Goal: Information Seeking & Learning: Learn about a topic

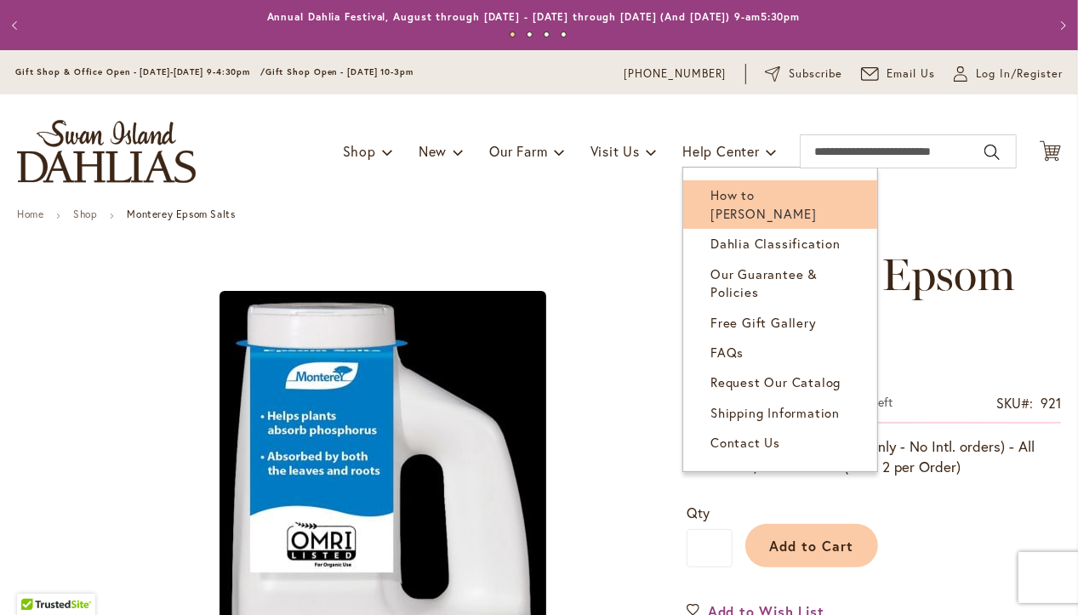
click at [712, 193] on span "How to [PERSON_NAME]" at bounding box center [764, 203] width 106 height 35
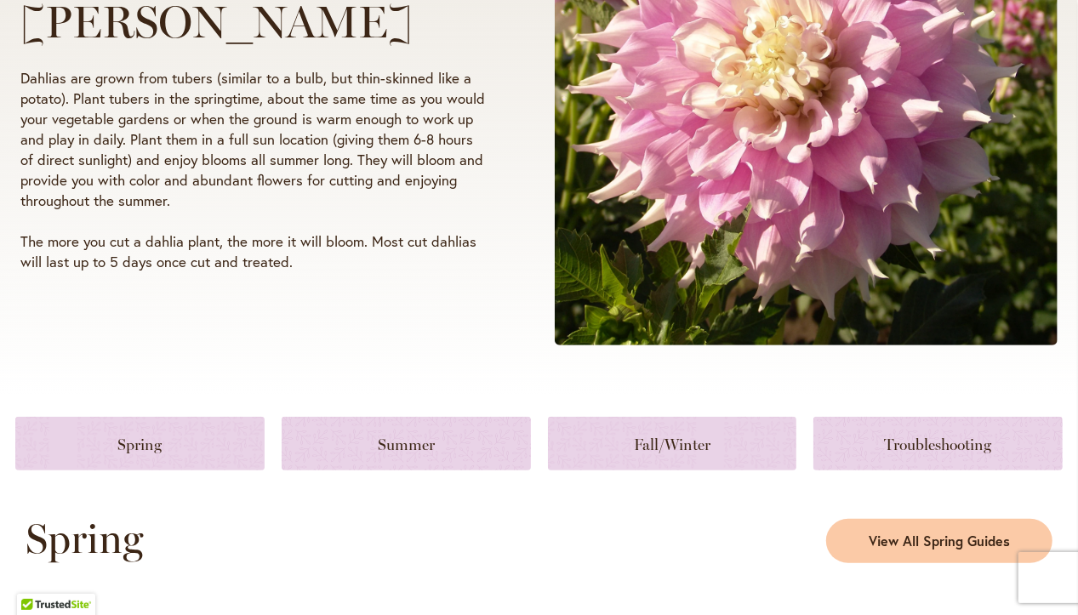
scroll to position [603, 0]
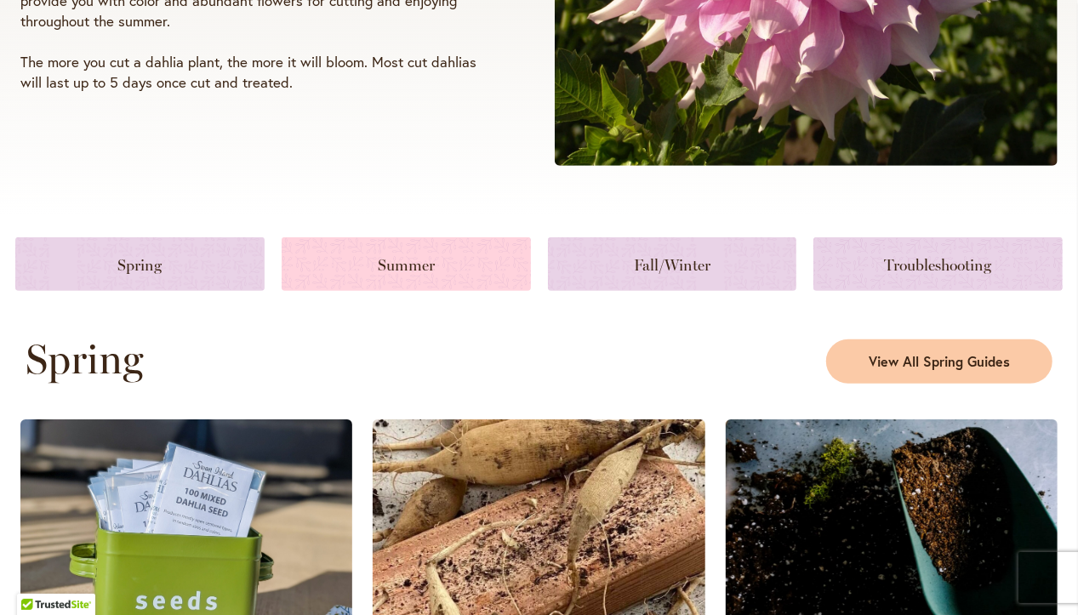
click at [436, 281] on link at bounding box center [406, 264] width 249 height 54
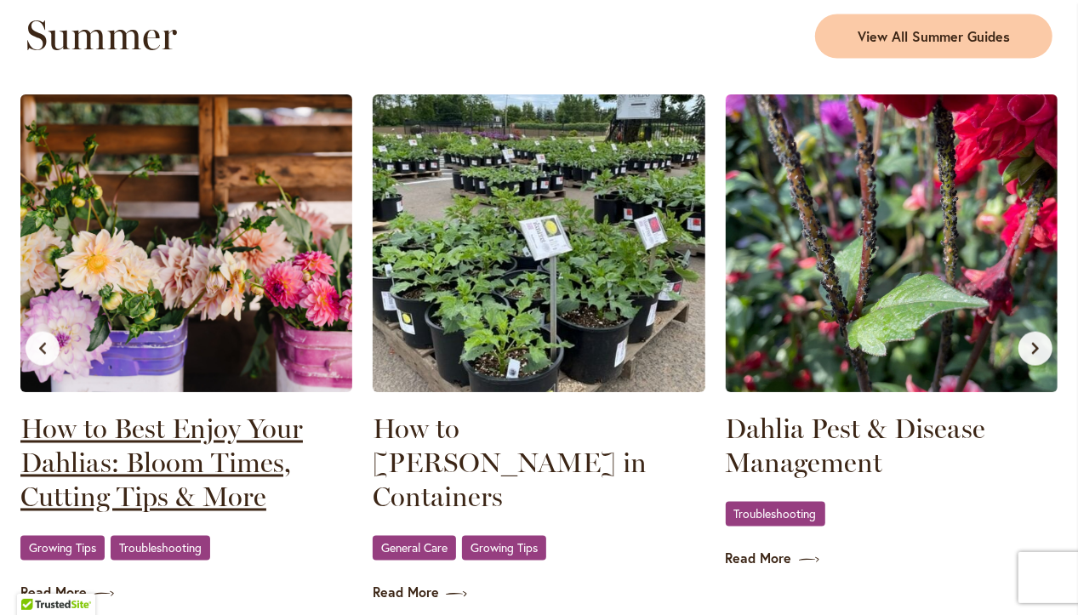
click at [186, 436] on link "How to Best Enjoy Your Dahlias: Bloom Times, Cutting Tips & More" at bounding box center [186, 464] width 332 height 102
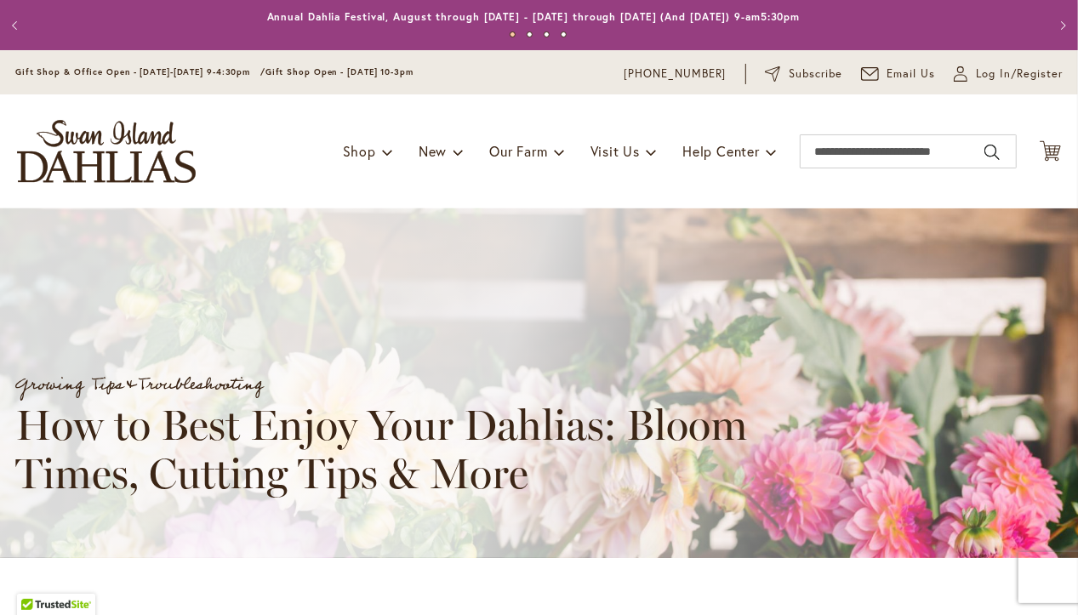
scroll to position [1698, 0]
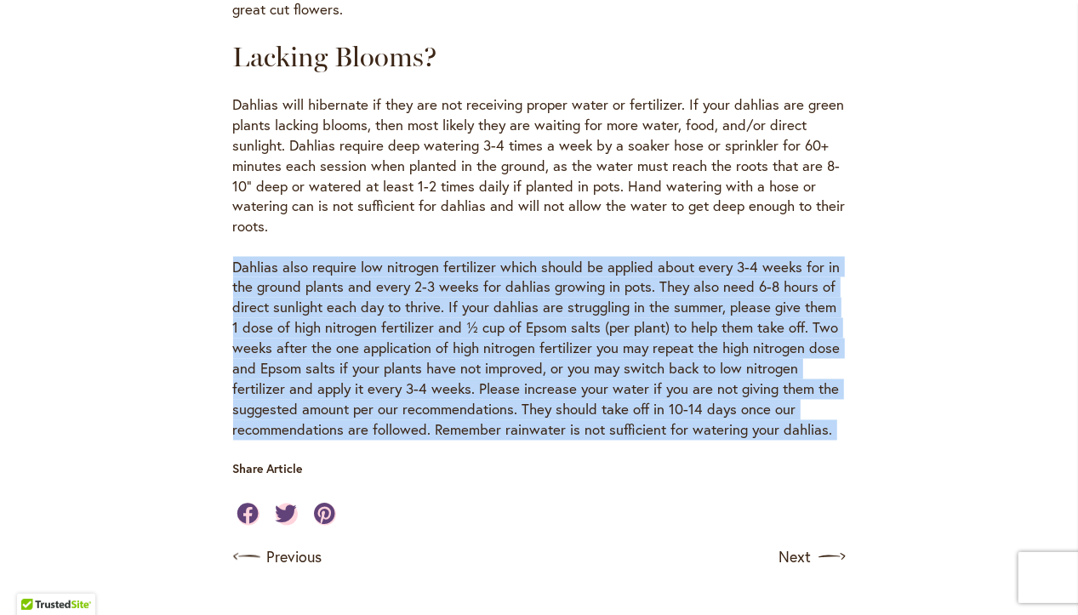
drag, startPoint x: 865, startPoint y: 427, endPoint x: 311, endPoint y: 229, distance: 588.5
copy div "Dahlias also require low nitrogen fertilizer which should be applied about ever…"
